Goal: Task Accomplishment & Management: Manage account settings

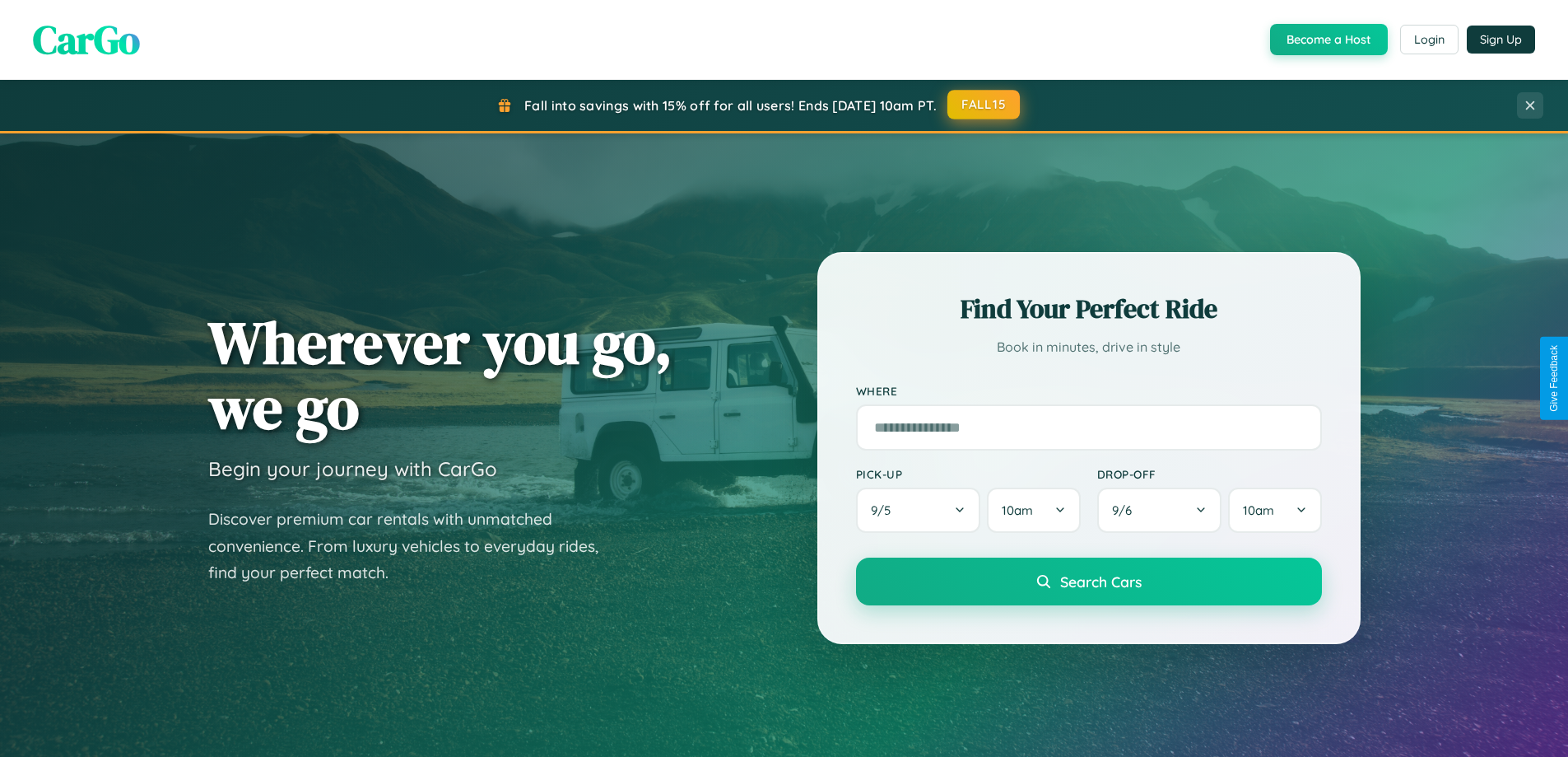
click at [985, 104] on button "FALL15" at bounding box center [984, 104] width 72 height 29
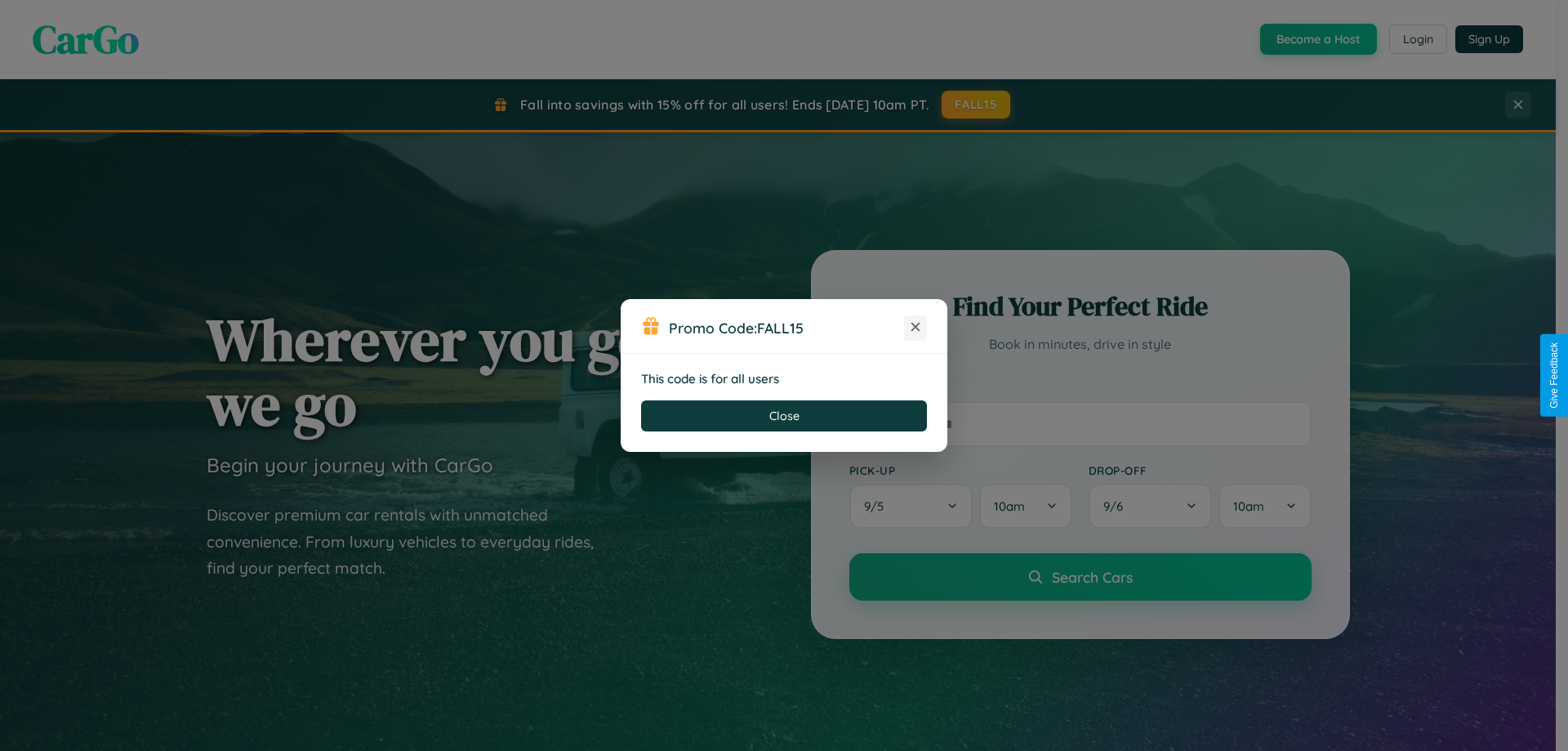
click at [916, 328] on icon at bounding box center [915, 327] width 16 height 16
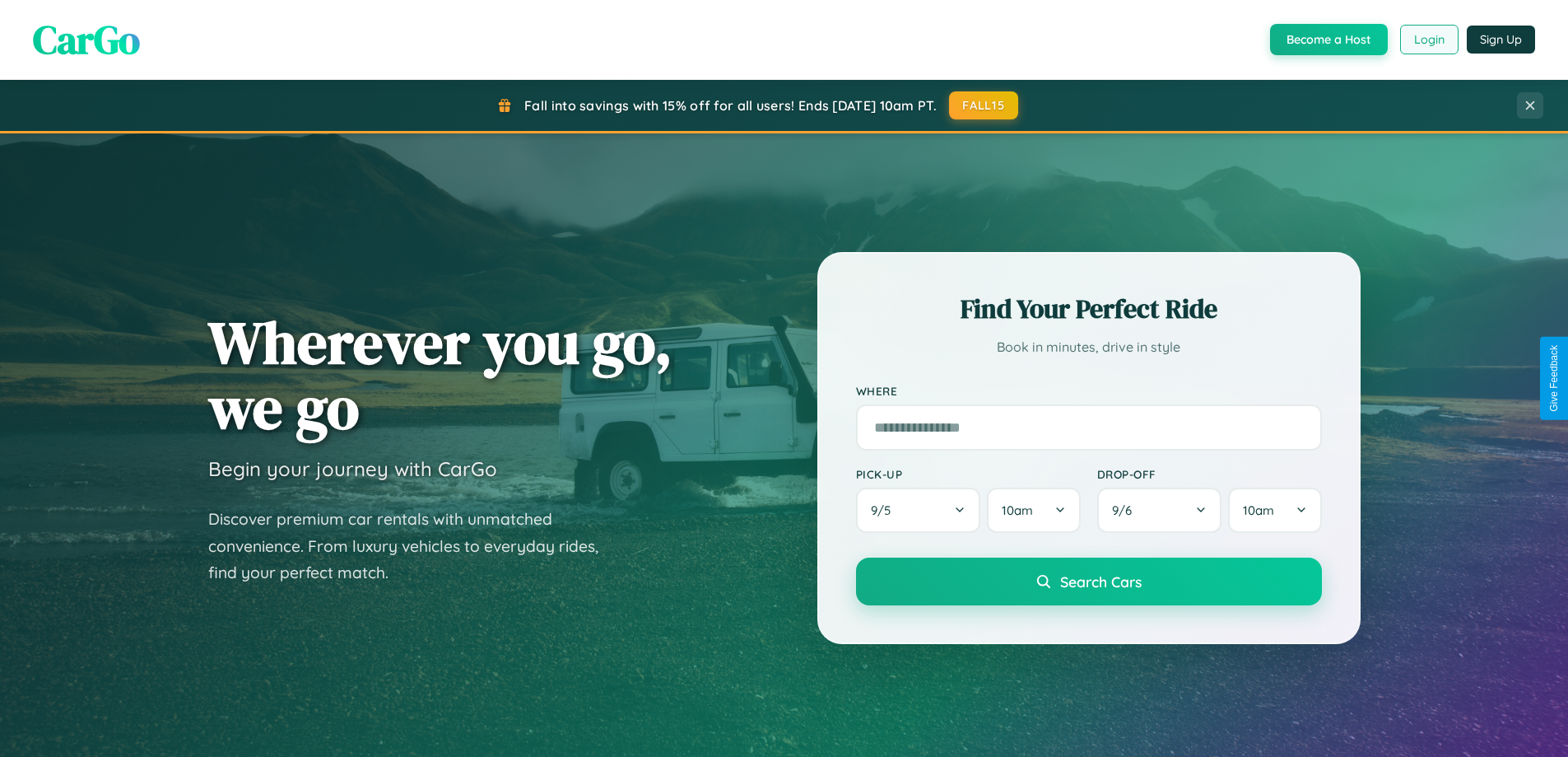
click at [1429, 40] on button "Login" at bounding box center [1430, 39] width 58 height 29
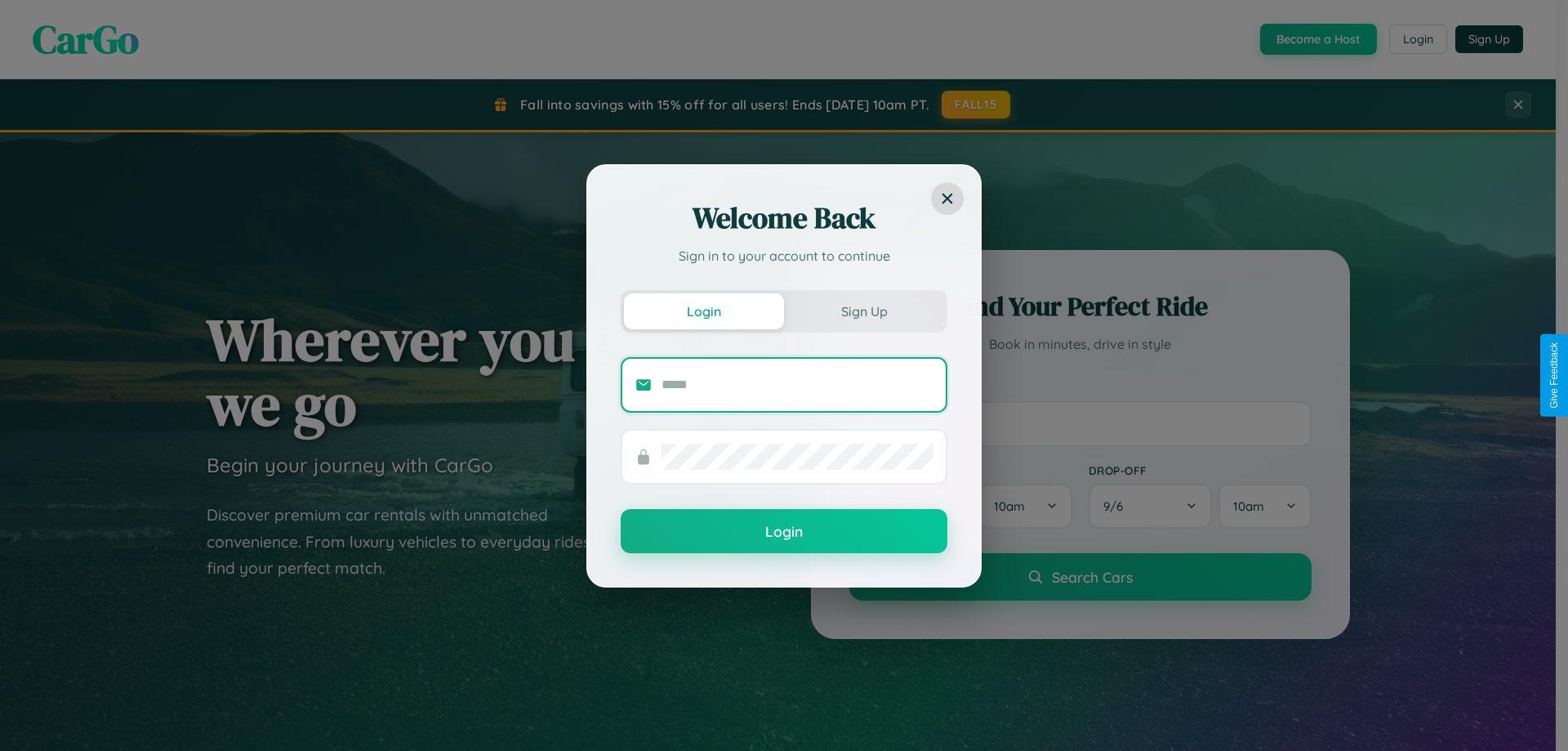
click at [797, 384] on input "text" at bounding box center [797, 385] width 271 height 26
type input "**********"
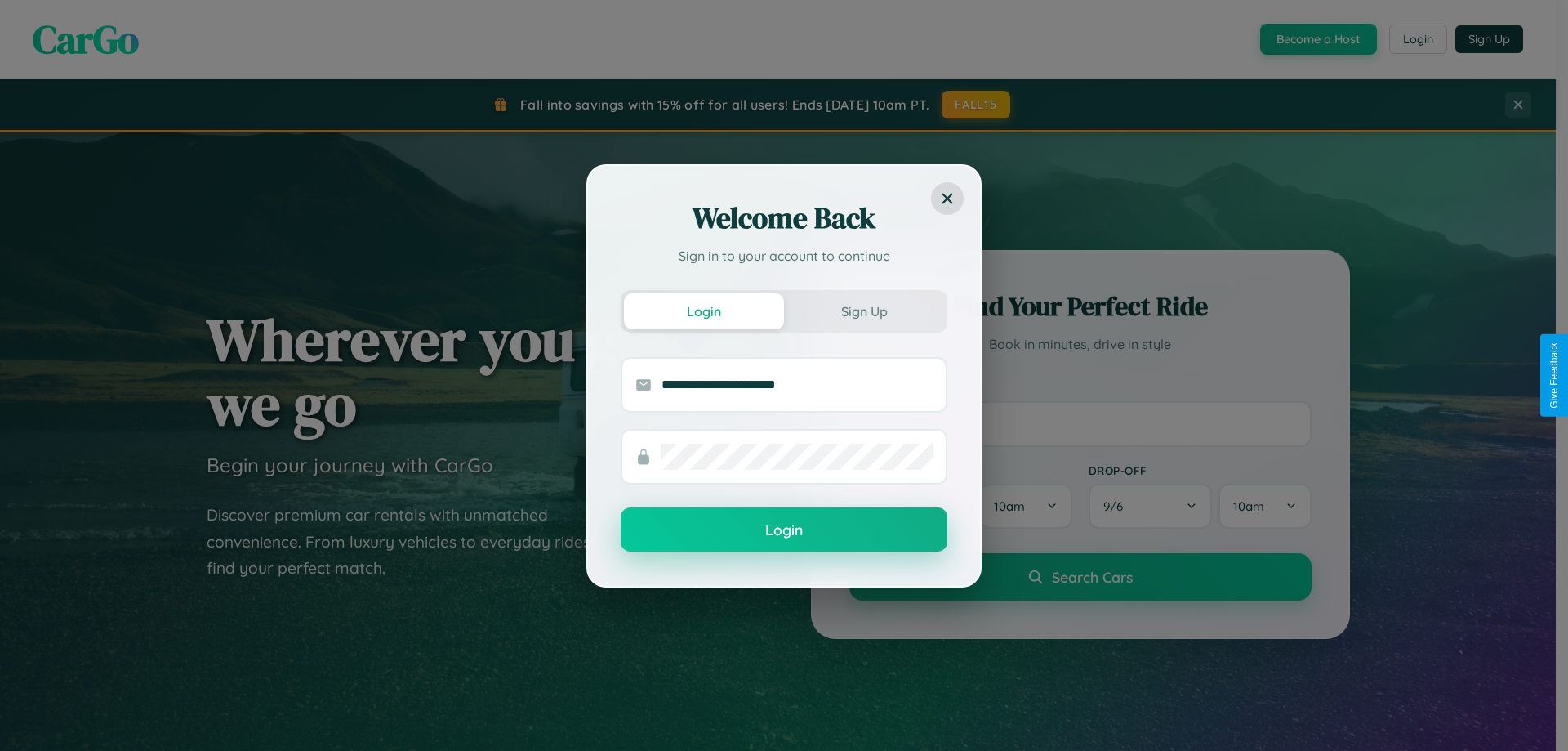
click at [784, 530] on button "Login" at bounding box center [784, 530] width 327 height 44
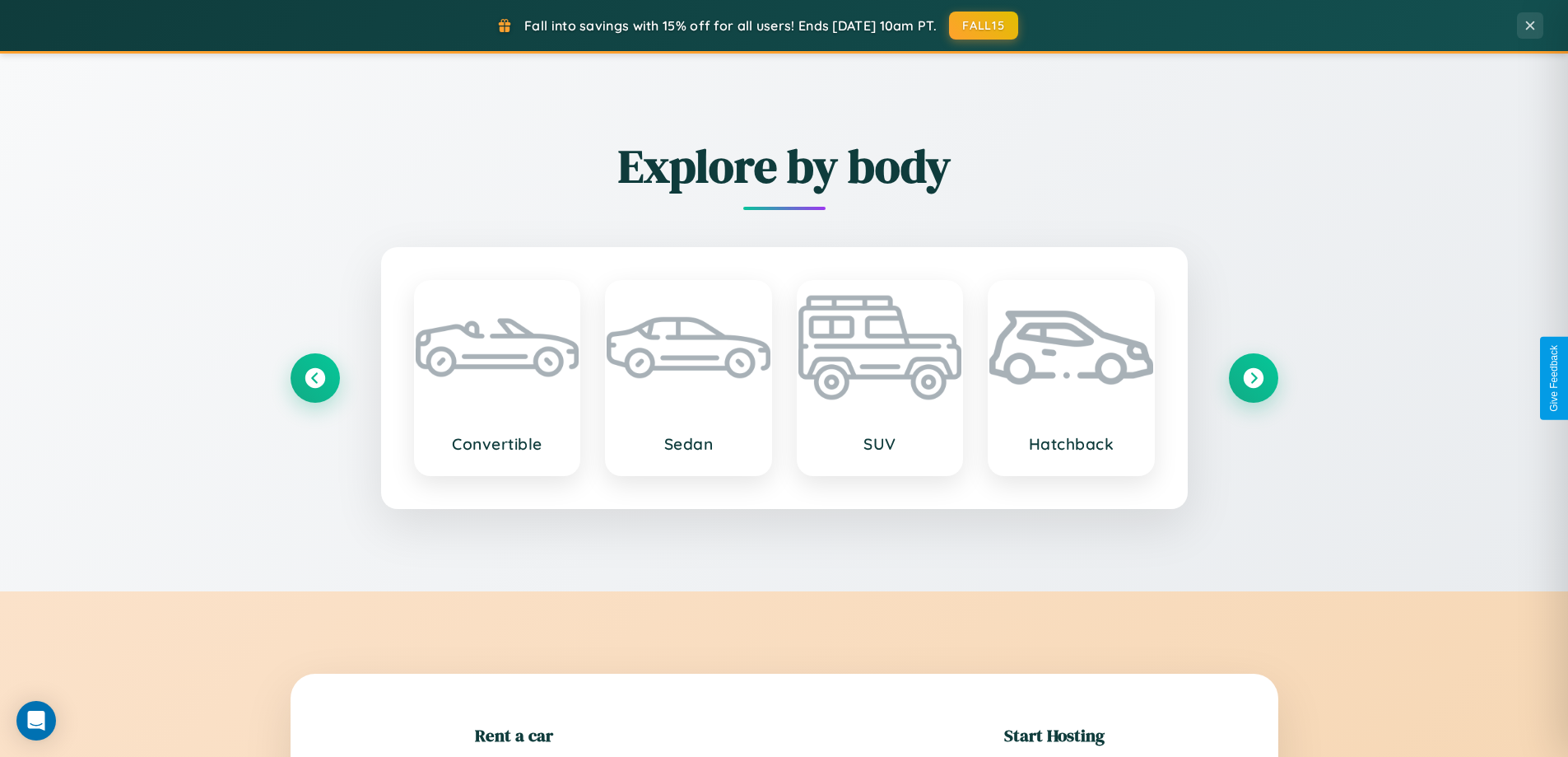
scroll to position [356, 0]
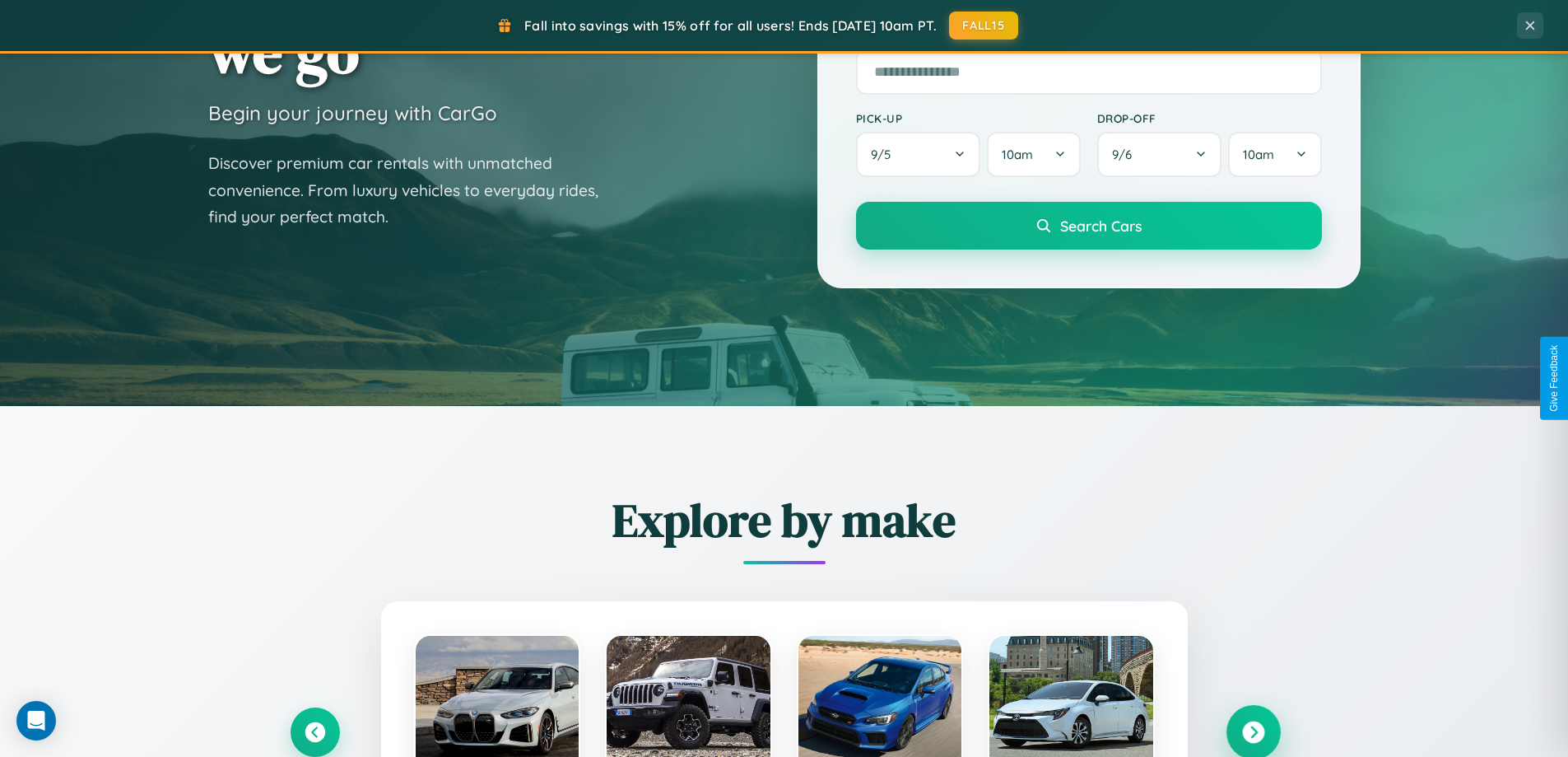
click at [1253, 732] on icon at bounding box center [1253, 732] width 22 height 22
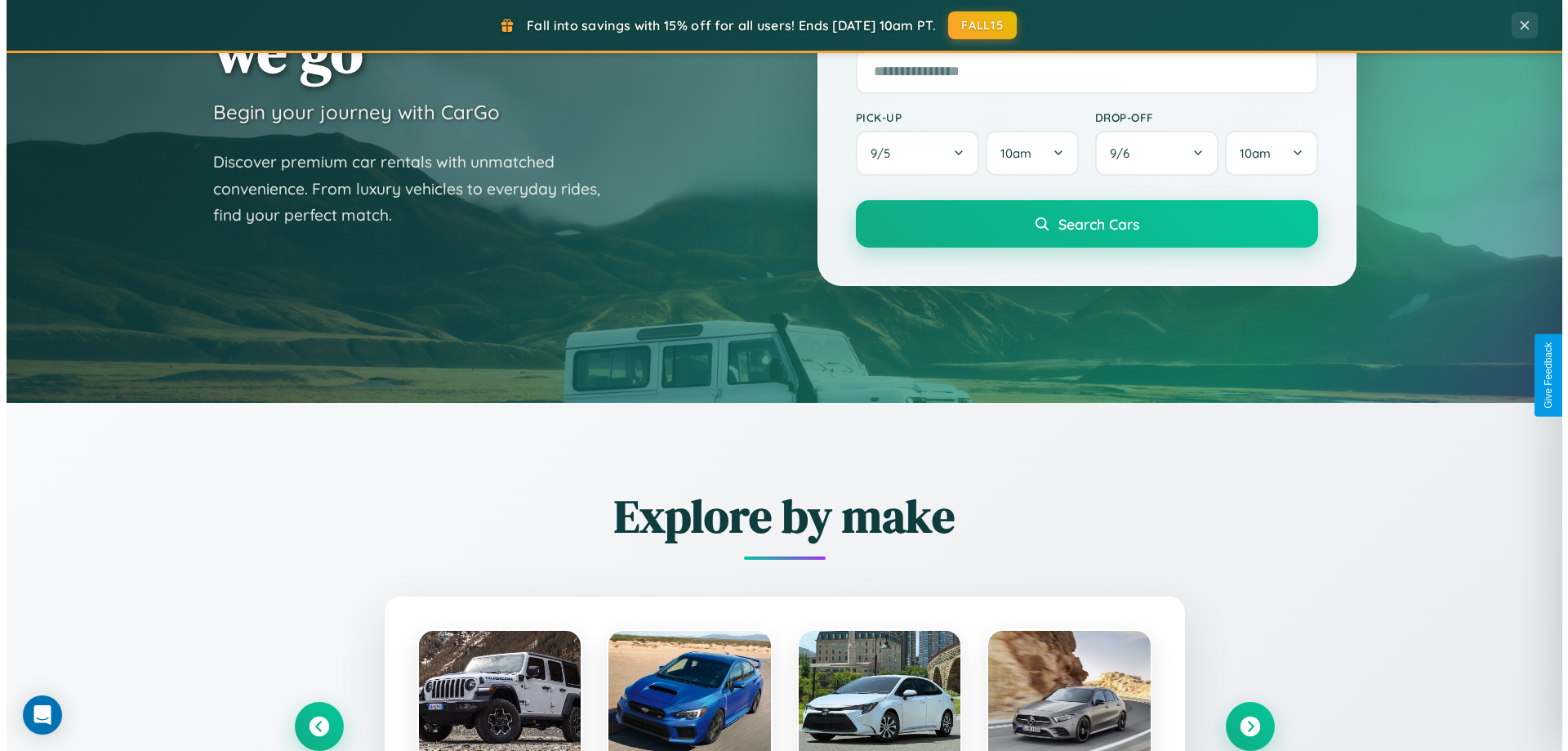
scroll to position [0, 0]
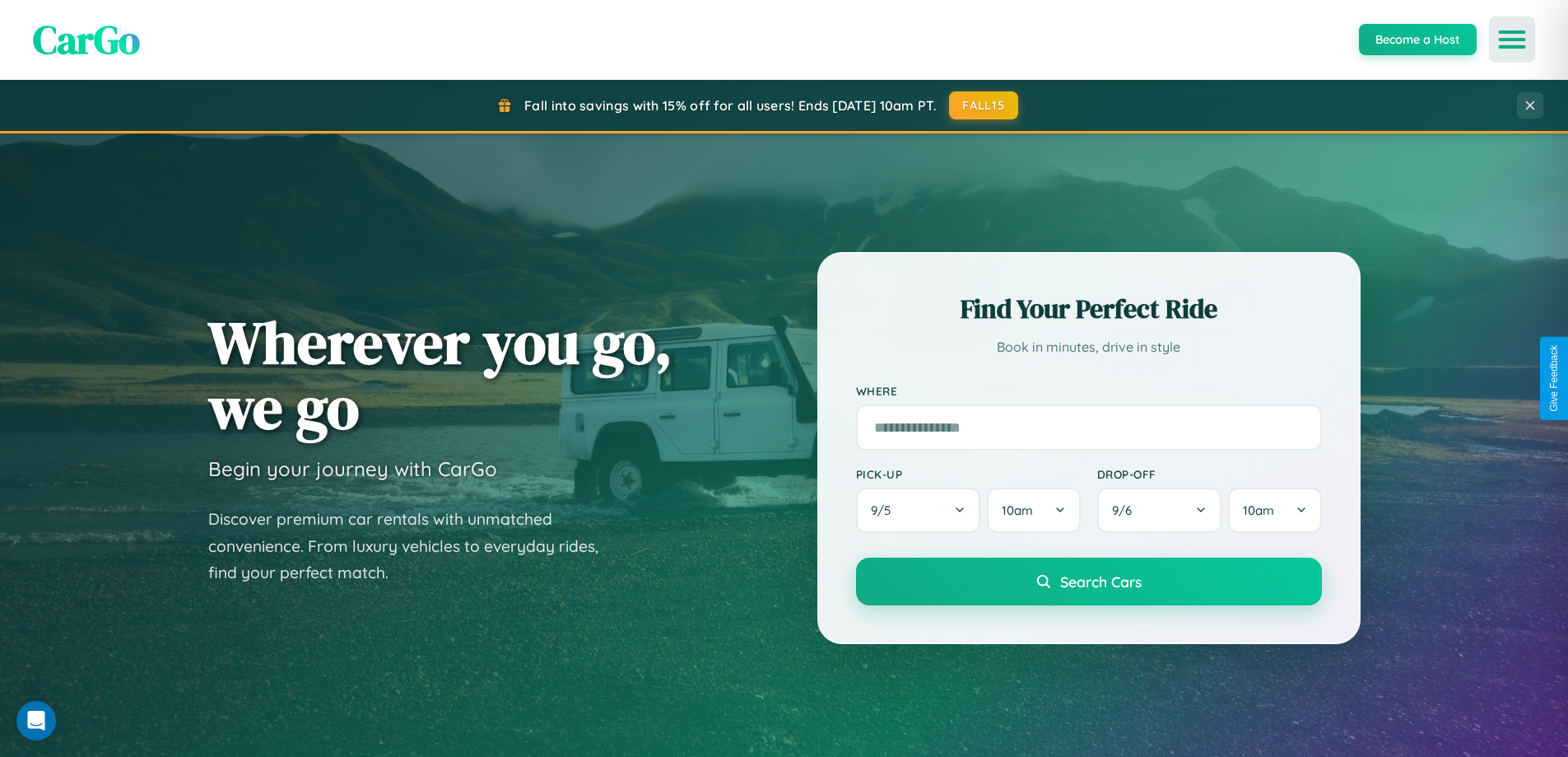
click at [1512, 40] on icon "Open menu" at bounding box center [1512, 39] width 24 height 15
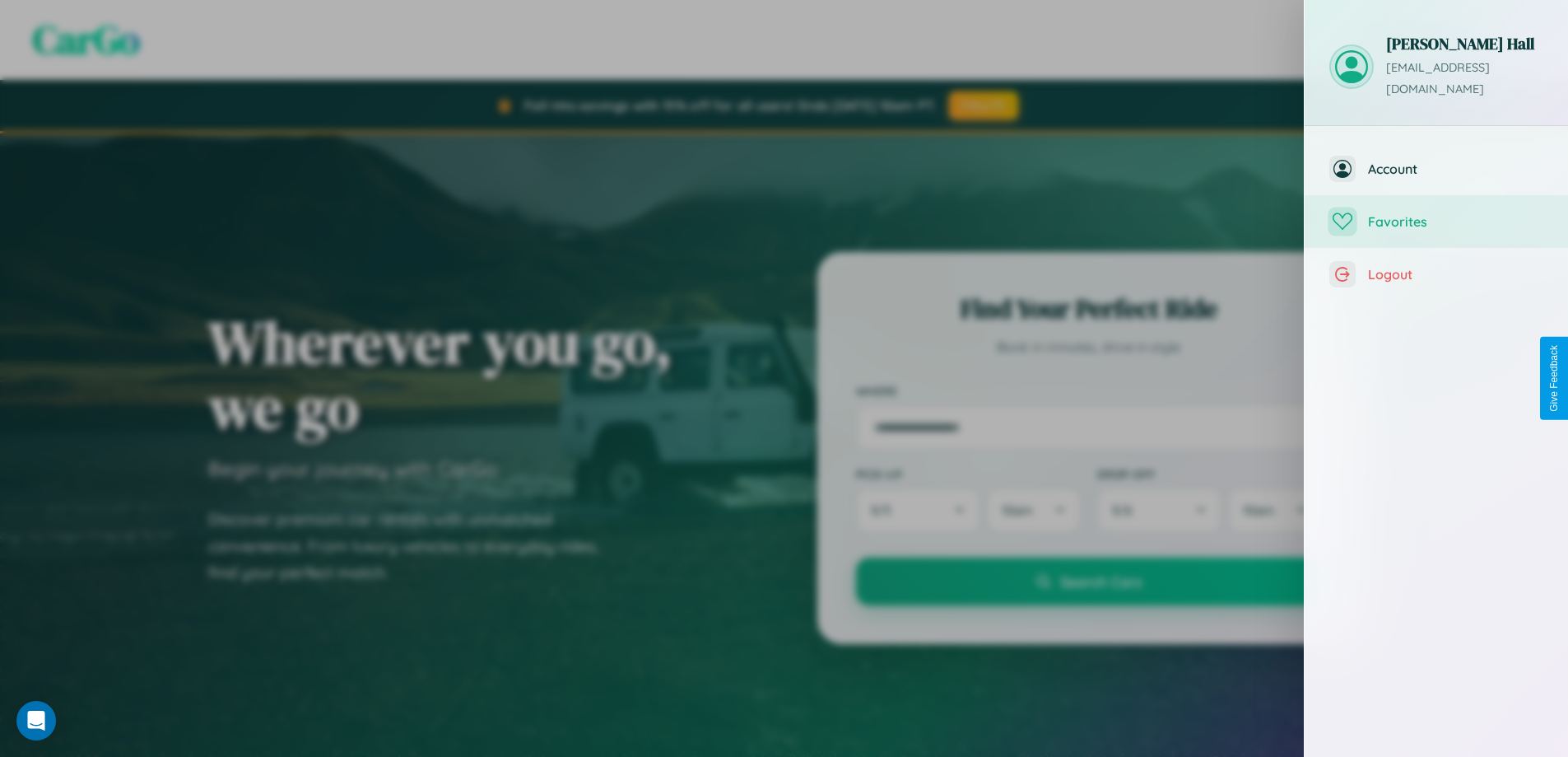
click at [1437, 213] on span "Favorites" at bounding box center [1456, 221] width 175 height 17
